Goal: Book appointment/travel/reservation

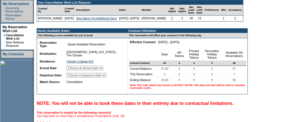
scroll to position [133, 0]
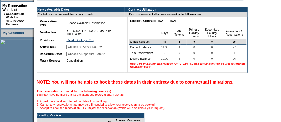
click at [103, 49] on select "Choose an Arrival Date [DATE] [DATE]" at bounding box center [84, 47] width 37 height 4
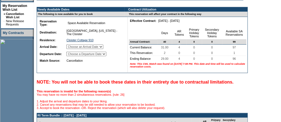
select select "[DATE]"
click at [73, 49] on select "Choose an Arrival Date [DATE] [DATE]" at bounding box center [84, 47] width 37 height 4
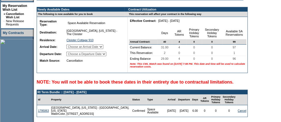
click at [106, 56] on select "Choose a Departure Date [DATE] [DATE]" at bounding box center [86, 54] width 40 height 4
select select "[DATE]"
click at [73, 56] on select "Choose a Departure Date [DATE] [DATE]" at bounding box center [86, 54] width 40 height 4
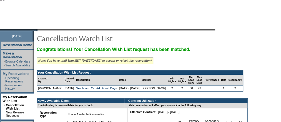
scroll to position [0, 0]
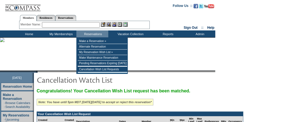
click at [87, 25] on input "text" at bounding box center [71, 25] width 58 height 6
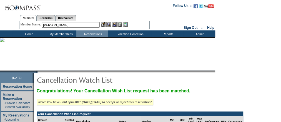
type input "[PERSON_NAME]"
click at [32, 34] on td "Home" at bounding box center [28, 34] width 32 height 7
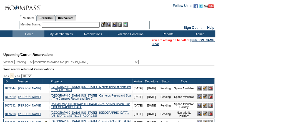
click at [57, 25] on input "text" at bounding box center [71, 25] width 58 height 6
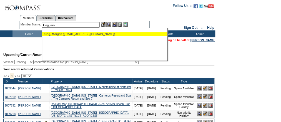
click at [80, 34] on div "King, Mo rgan (morganhippking@gmail.com)" at bounding box center [105, 33] width 122 height 3
type input "King, Morgan (morganhippking@gmail.com)"
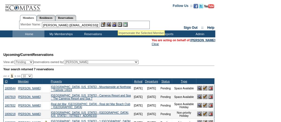
click at [115, 24] on img at bounding box center [114, 24] width 5 height 5
click at [111, 25] on img at bounding box center [108, 24] width 5 height 5
